Goal: Check status: Check status

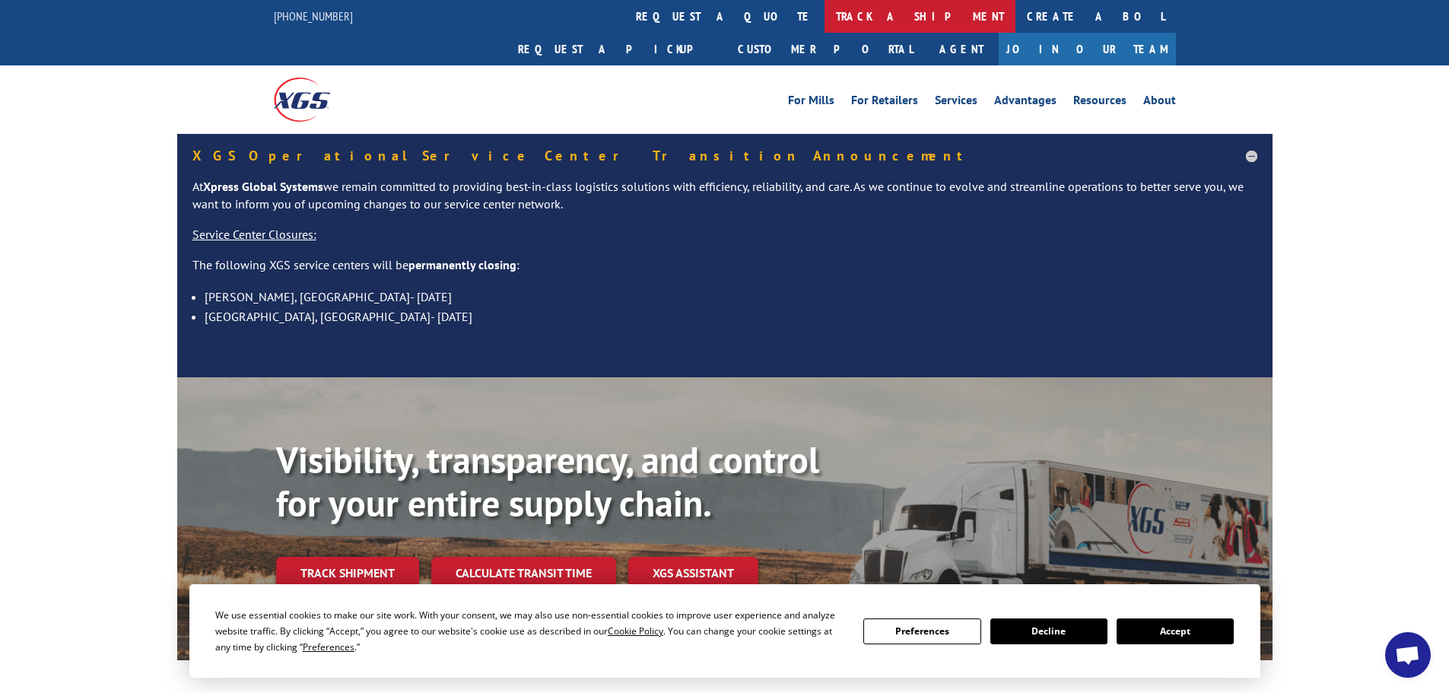
click at [824, 13] on link "track a shipment" at bounding box center [919, 16] width 191 height 33
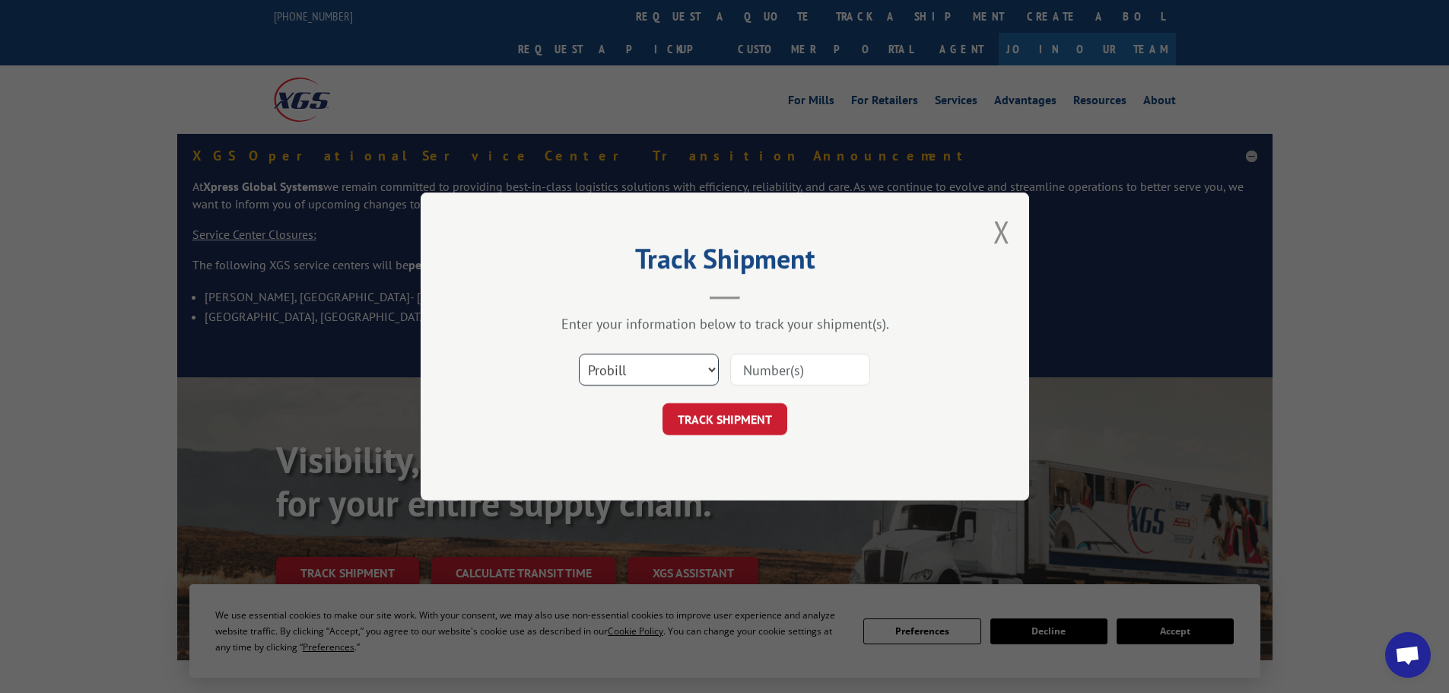
click at [676, 365] on select "Select category... Probill BOL PO" at bounding box center [649, 370] width 140 height 32
select select "po"
click at [579, 354] on select "Select category... Probill BOL PO" at bounding box center [649, 370] width 140 height 32
click at [797, 376] on input at bounding box center [800, 370] width 140 height 32
type input "59991263"
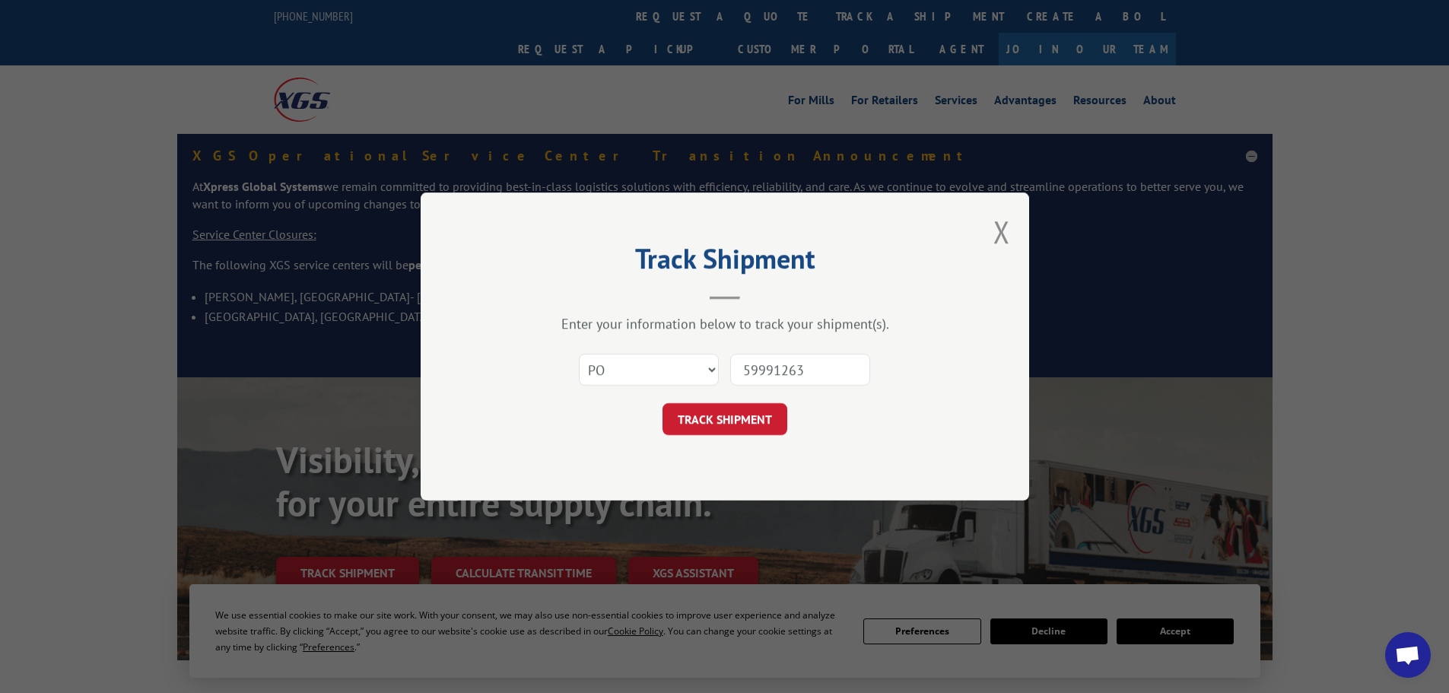
click at [662, 403] on button "TRACK SHIPMENT" at bounding box center [724, 419] width 125 height 32
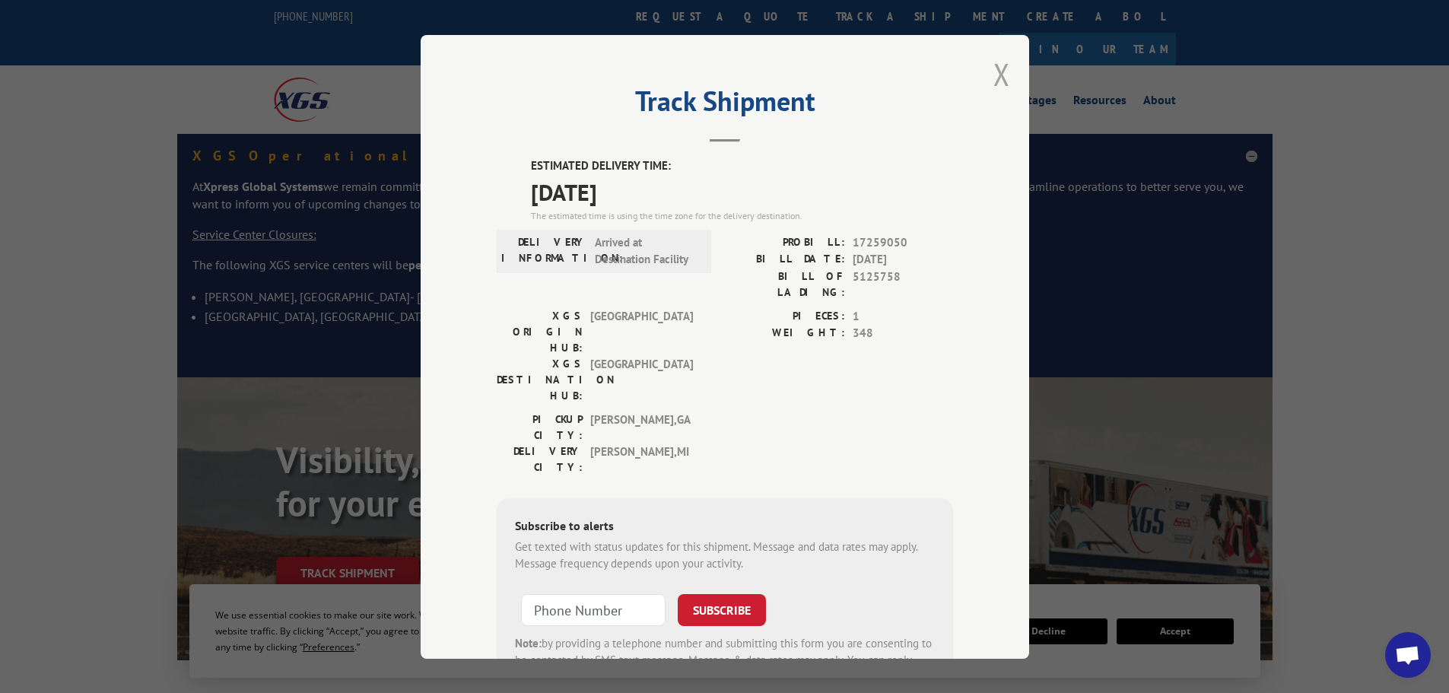
click at [997, 70] on button "Close modal" at bounding box center [1001, 74] width 17 height 40
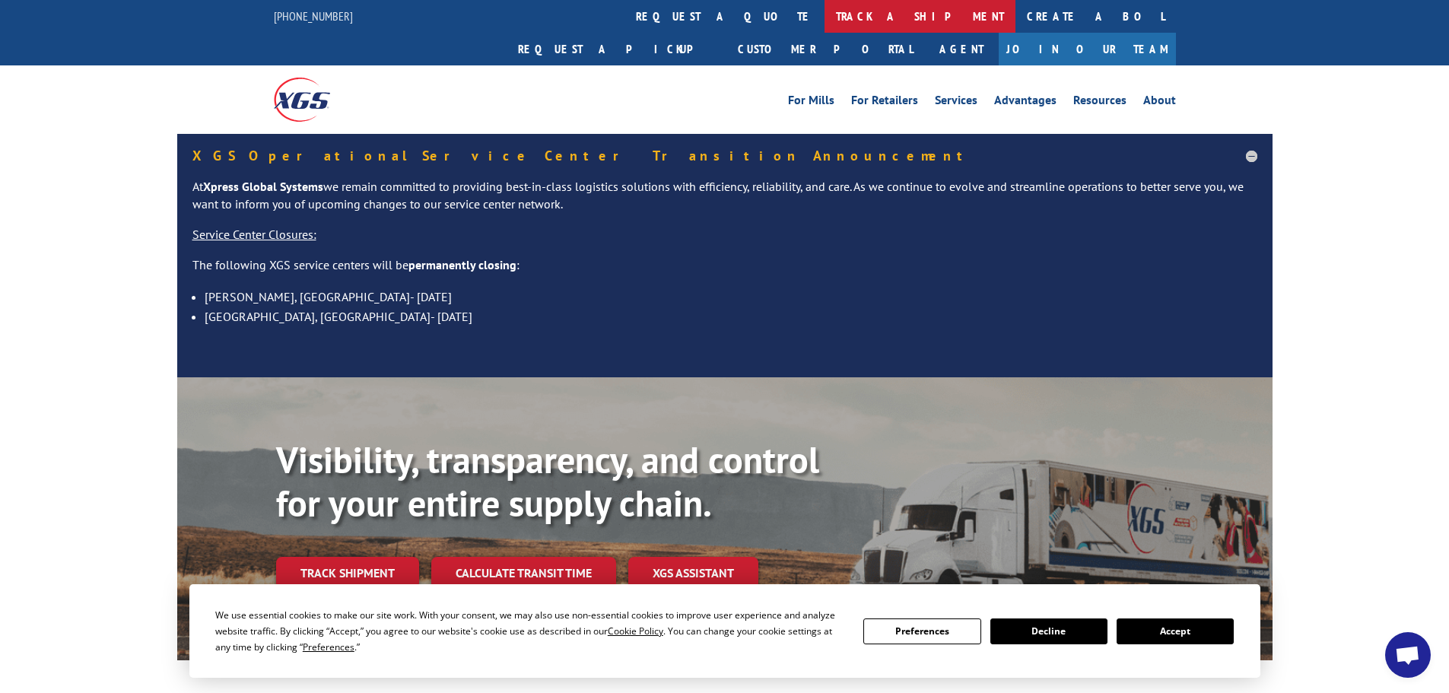
click at [824, 7] on link "track a shipment" at bounding box center [919, 16] width 191 height 33
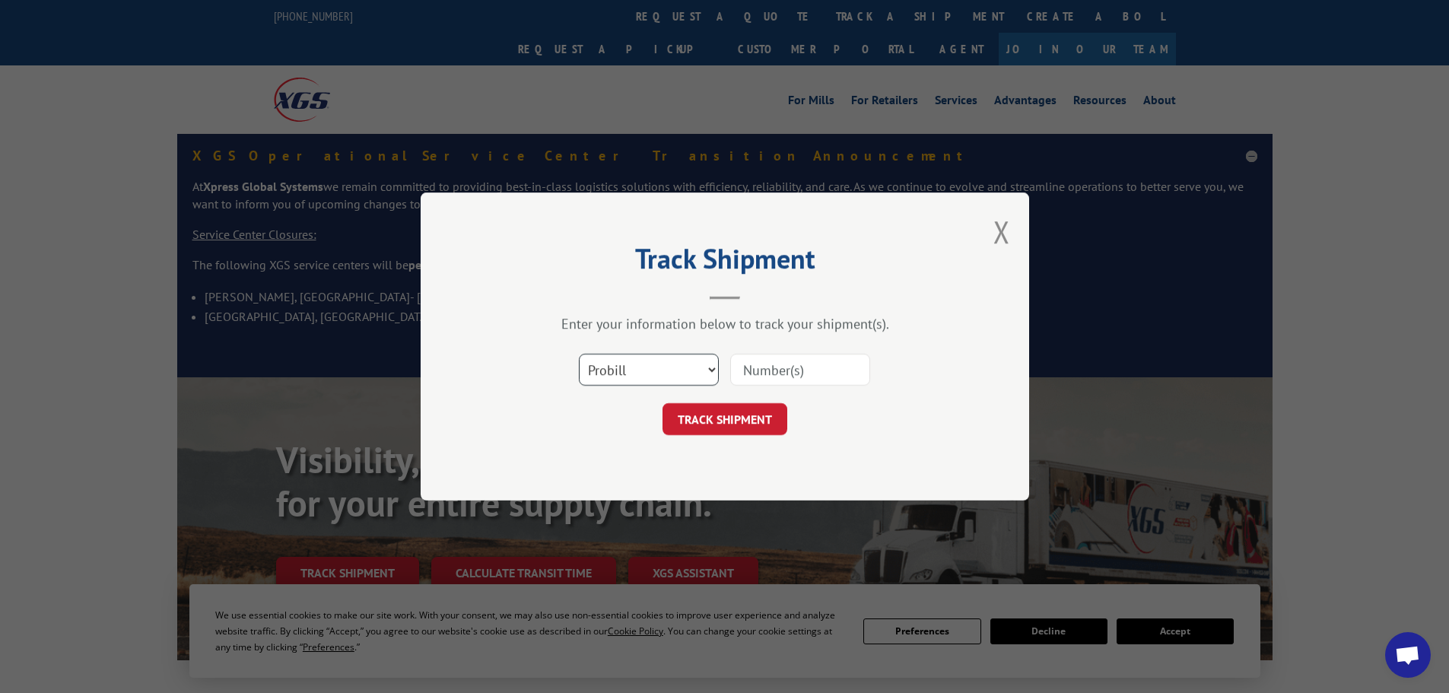
click at [668, 361] on select "Select category... Probill BOL PO" at bounding box center [649, 370] width 140 height 32
select select "po"
click at [579, 354] on select "Select category... Probill BOL PO" at bounding box center [649, 370] width 140 height 32
click at [770, 369] on input at bounding box center [800, 370] width 140 height 32
type input "59991238"
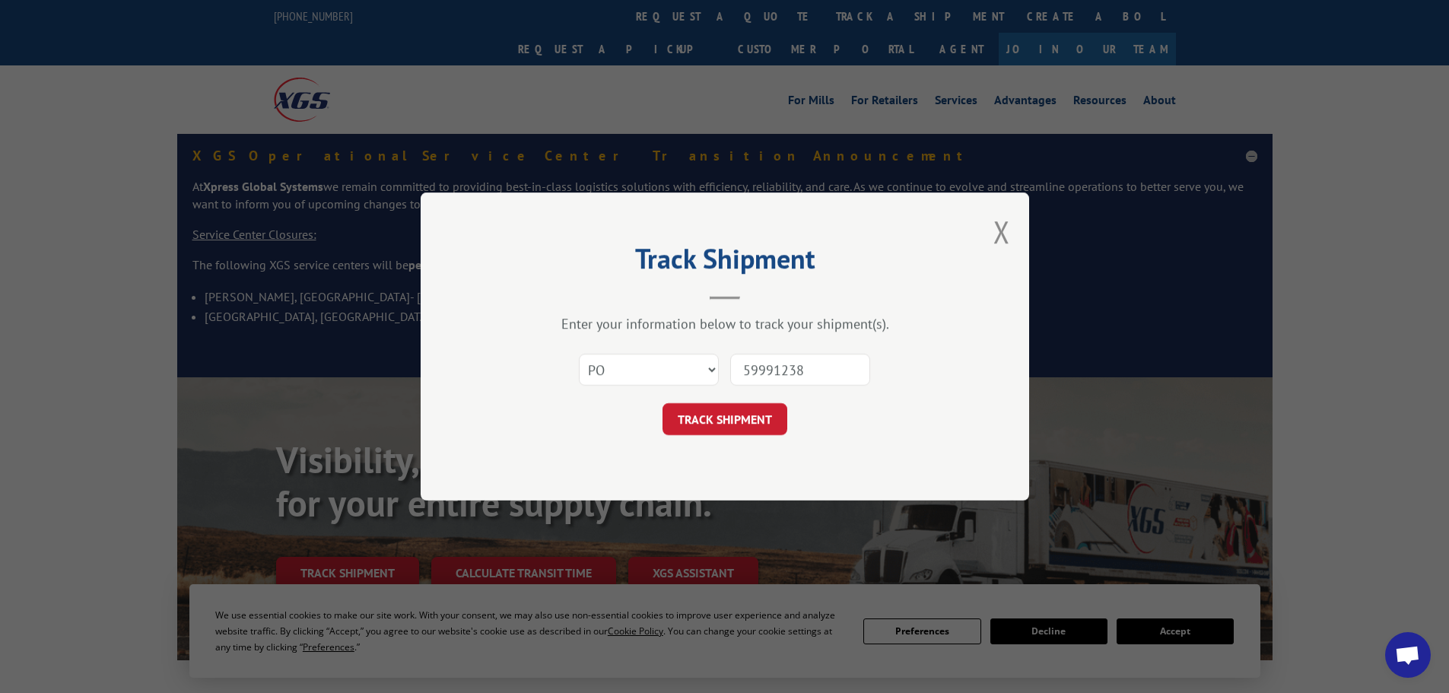
click button "TRACK SHIPMENT" at bounding box center [724, 419] width 125 height 32
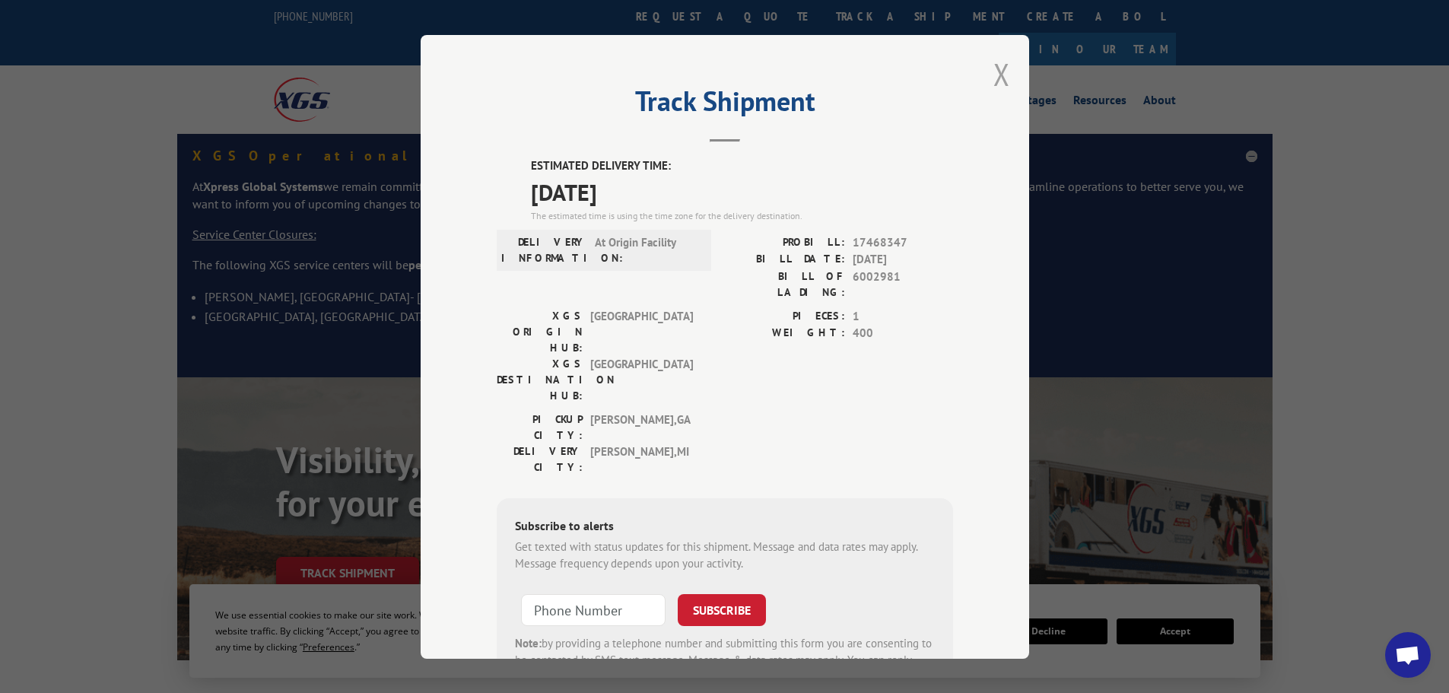
click at [993, 75] on button "Close modal" at bounding box center [1001, 74] width 17 height 40
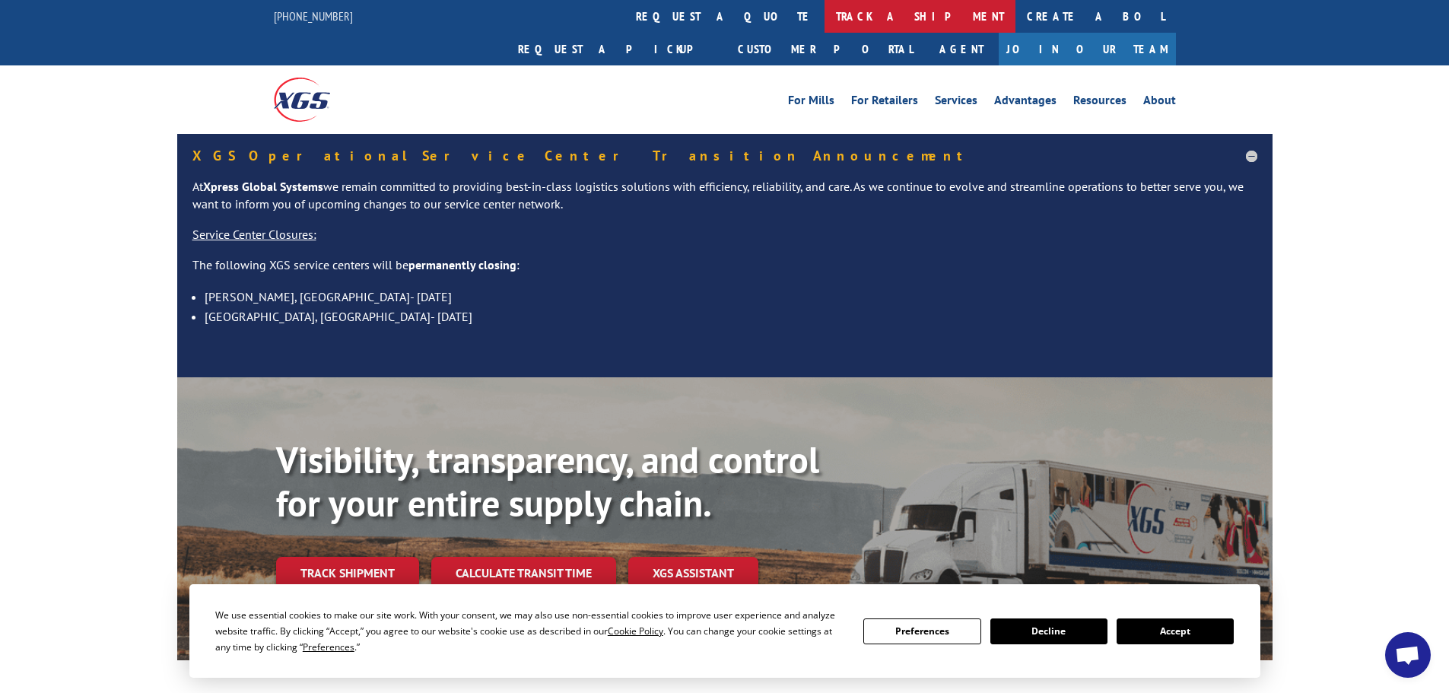
click at [824, 15] on link "track a shipment" at bounding box center [919, 16] width 191 height 33
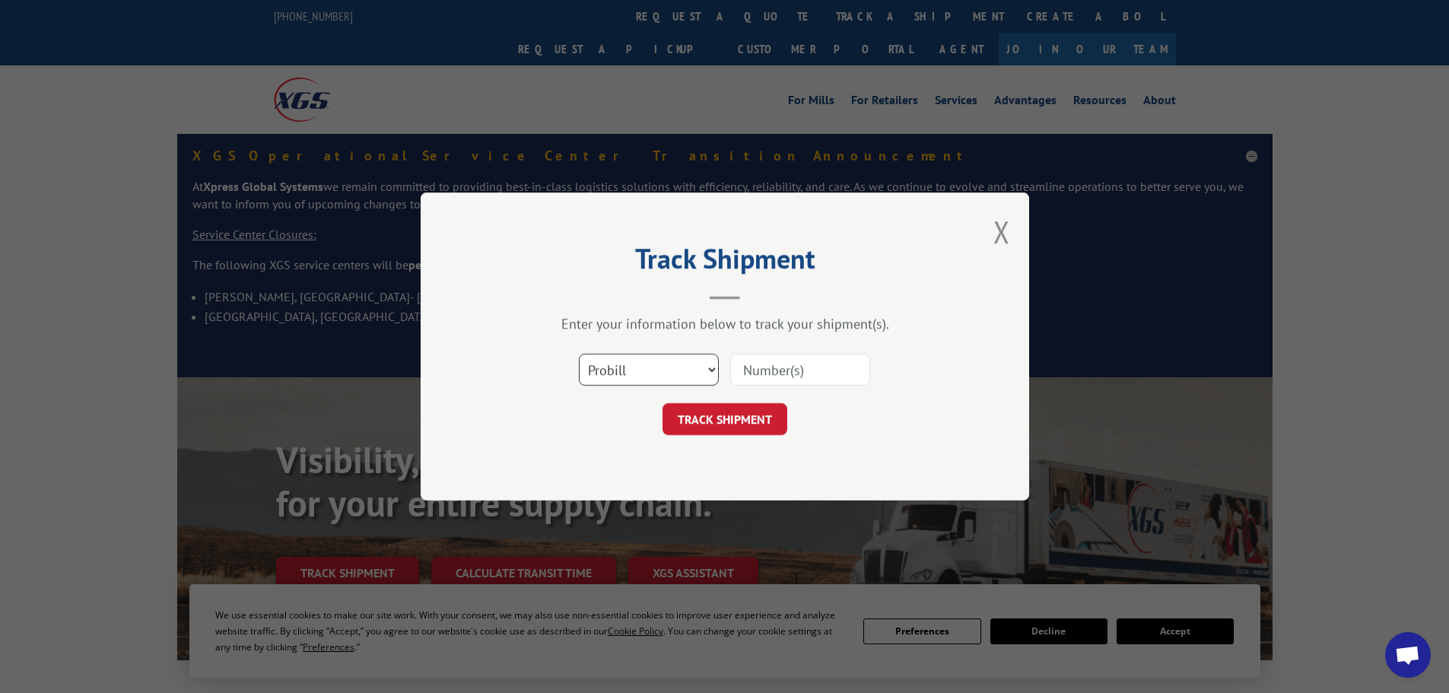
click at [671, 373] on select "Select category... Probill BOL PO" at bounding box center [649, 370] width 140 height 32
select select "po"
click at [579, 354] on select "Select category... Probill BOL PO" at bounding box center [649, 370] width 140 height 32
click at [773, 375] on input at bounding box center [800, 370] width 140 height 32
type input "59991286"
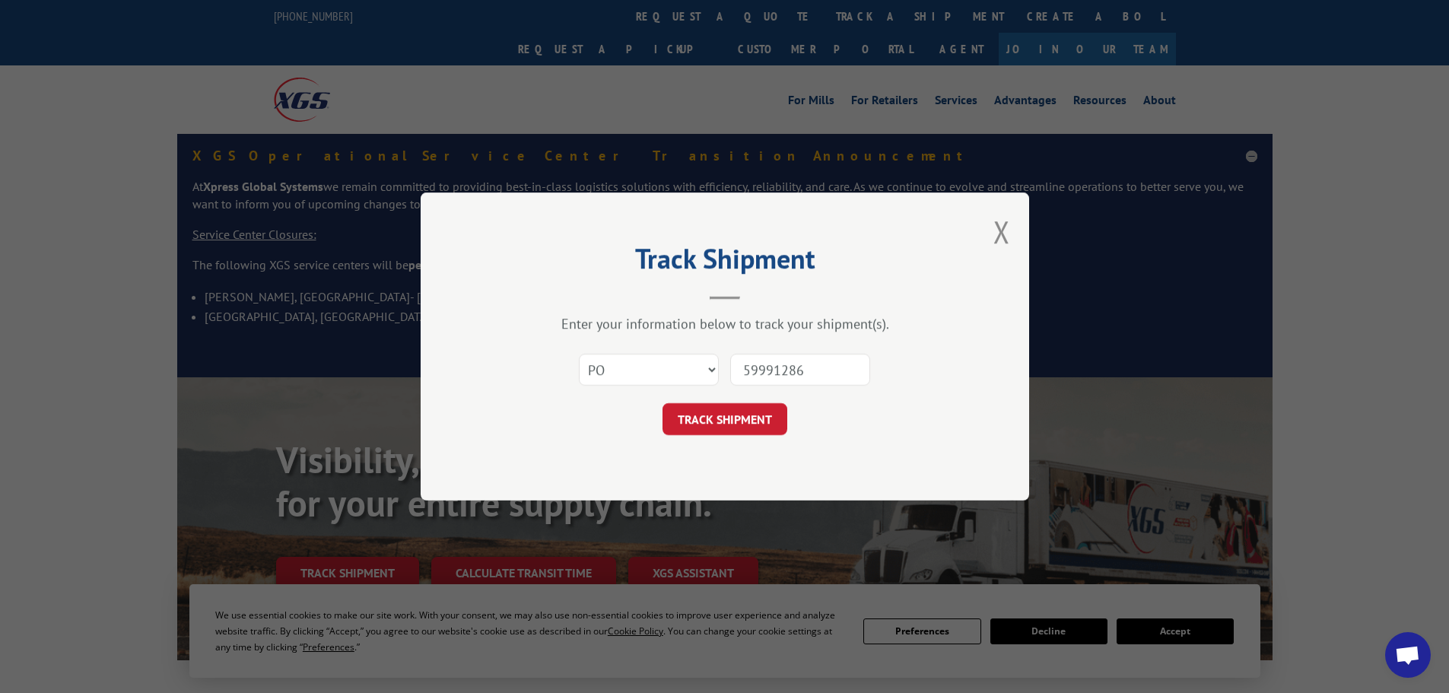
click button "TRACK SHIPMENT" at bounding box center [724, 419] width 125 height 32
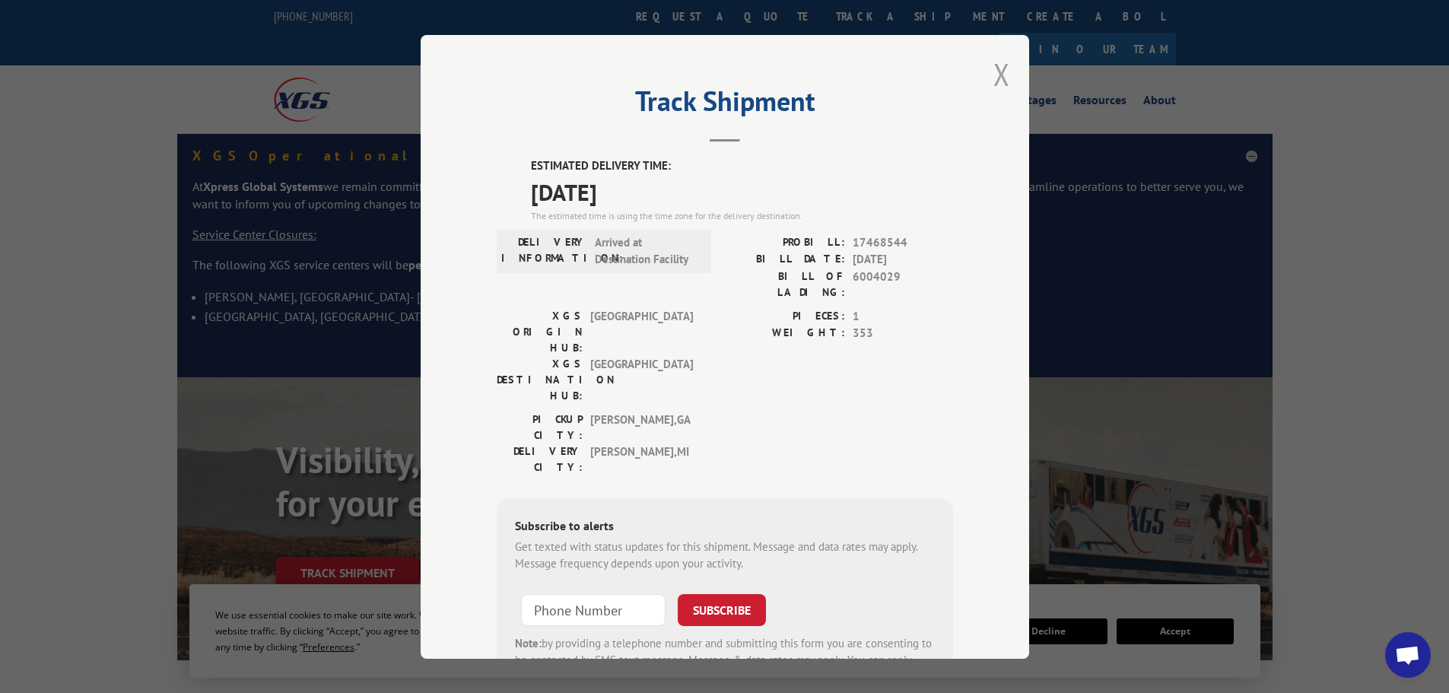
click at [1002, 77] on button "Close modal" at bounding box center [1001, 74] width 17 height 40
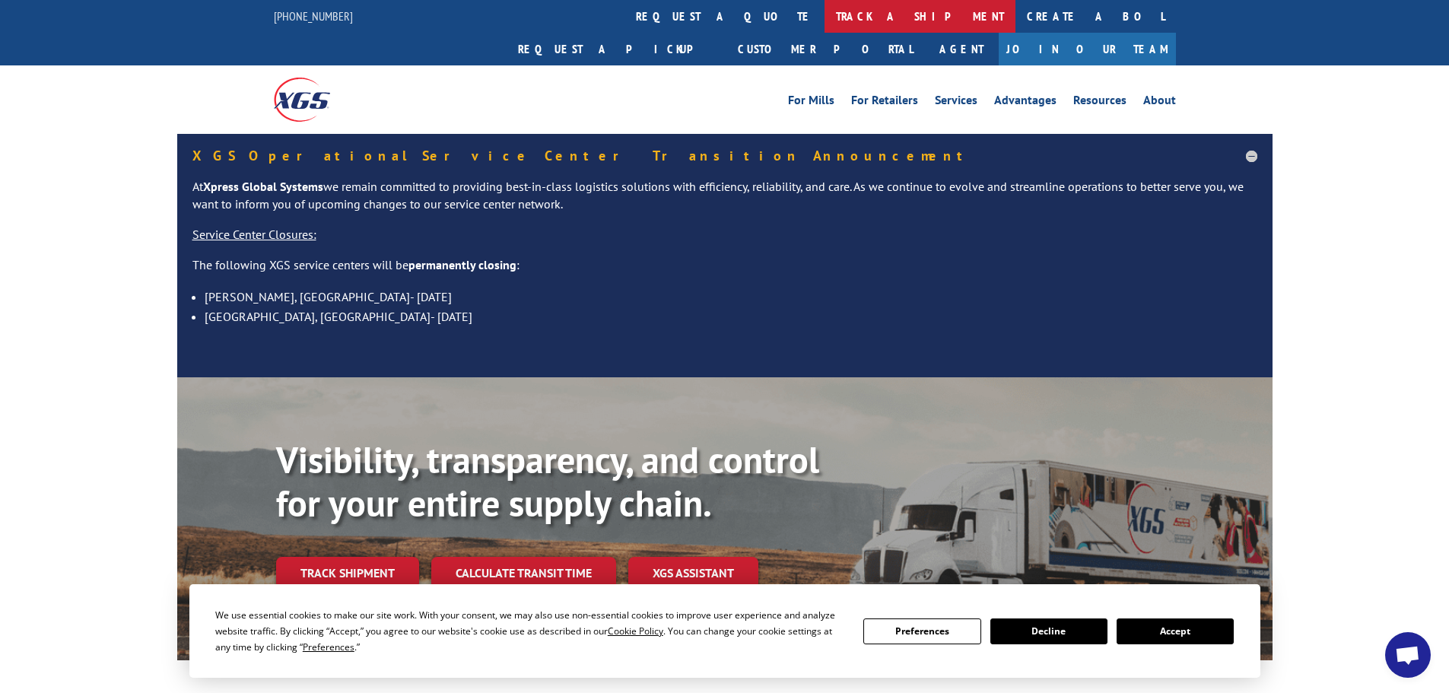
click at [824, 16] on link "track a shipment" at bounding box center [919, 16] width 191 height 33
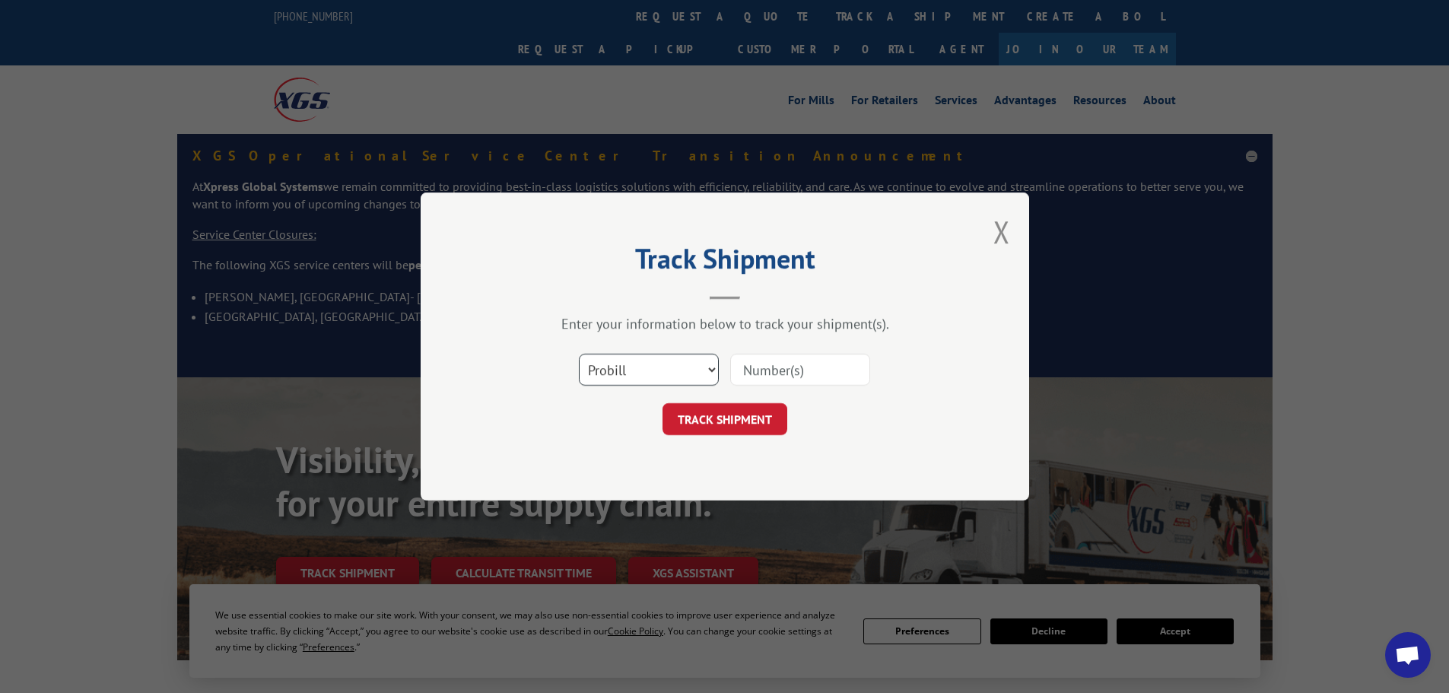
click at [684, 361] on select "Select category... Probill BOL PO" at bounding box center [649, 370] width 140 height 32
select select "po"
click at [579, 354] on select "Select category... Probill BOL PO" at bounding box center [649, 370] width 140 height 32
click at [743, 378] on input at bounding box center [800, 370] width 140 height 32
type input "59991166"
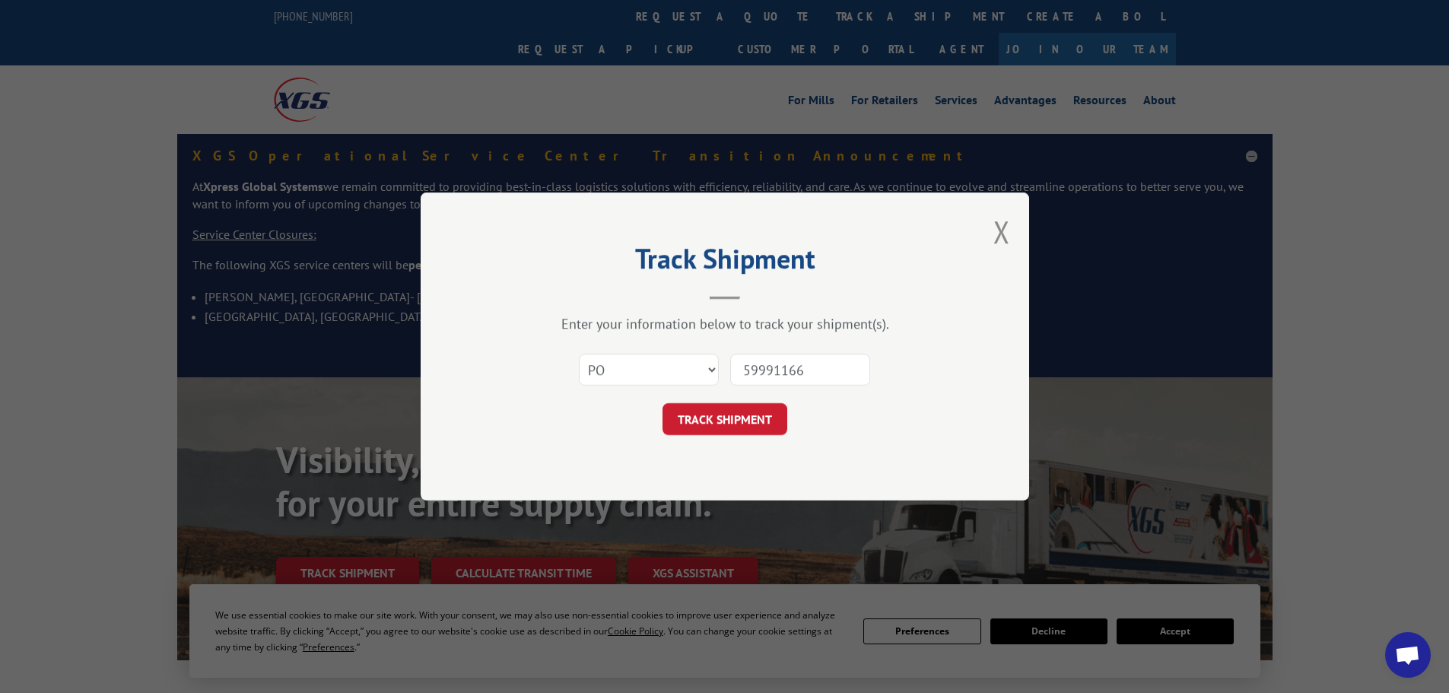
click button "TRACK SHIPMENT" at bounding box center [724, 419] width 125 height 32
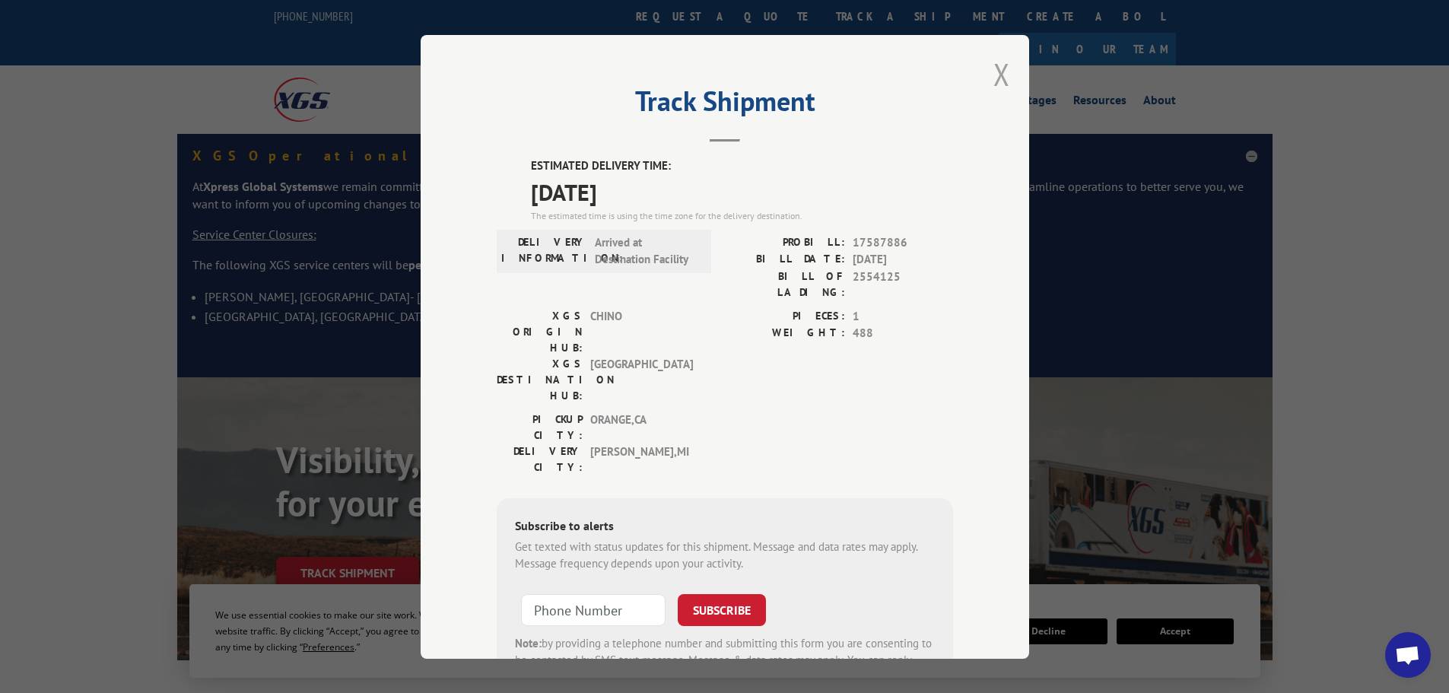
click at [1003, 81] on button "Close modal" at bounding box center [1001, 74] width 17 height 40
